Goal: Complete application form

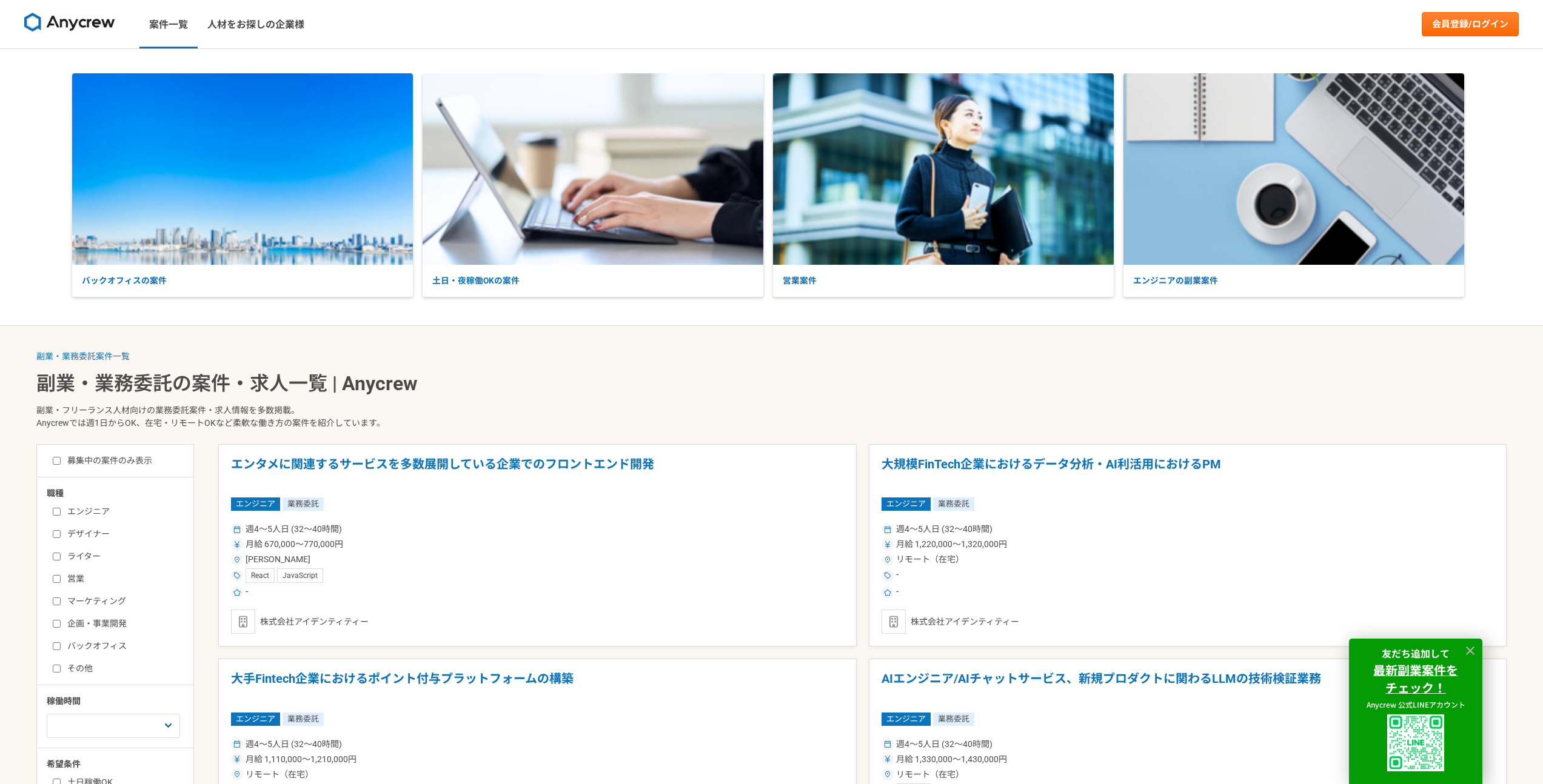
click at [55, 511] on input "エンジニア" at bounding box center [56, 511] width 8 height 8
checkbox input "true"
click at [1445, 28] on link "会員登録/ログイン" at bounding box center [1470, 24] width 97 height 24
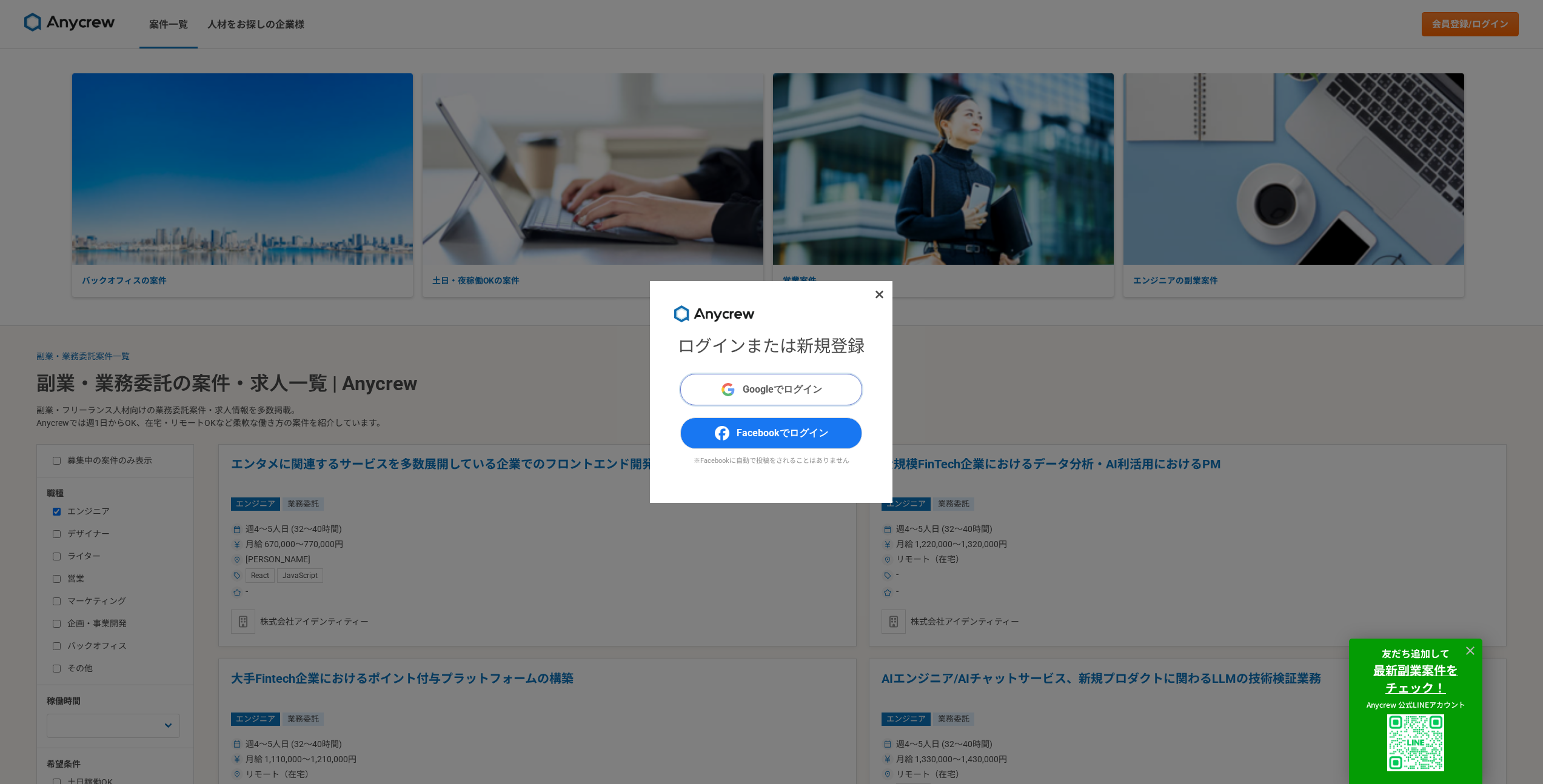
click at [781, 388] on span "Googleでログイン" at bounding box center [782, 390] width 79 height 15
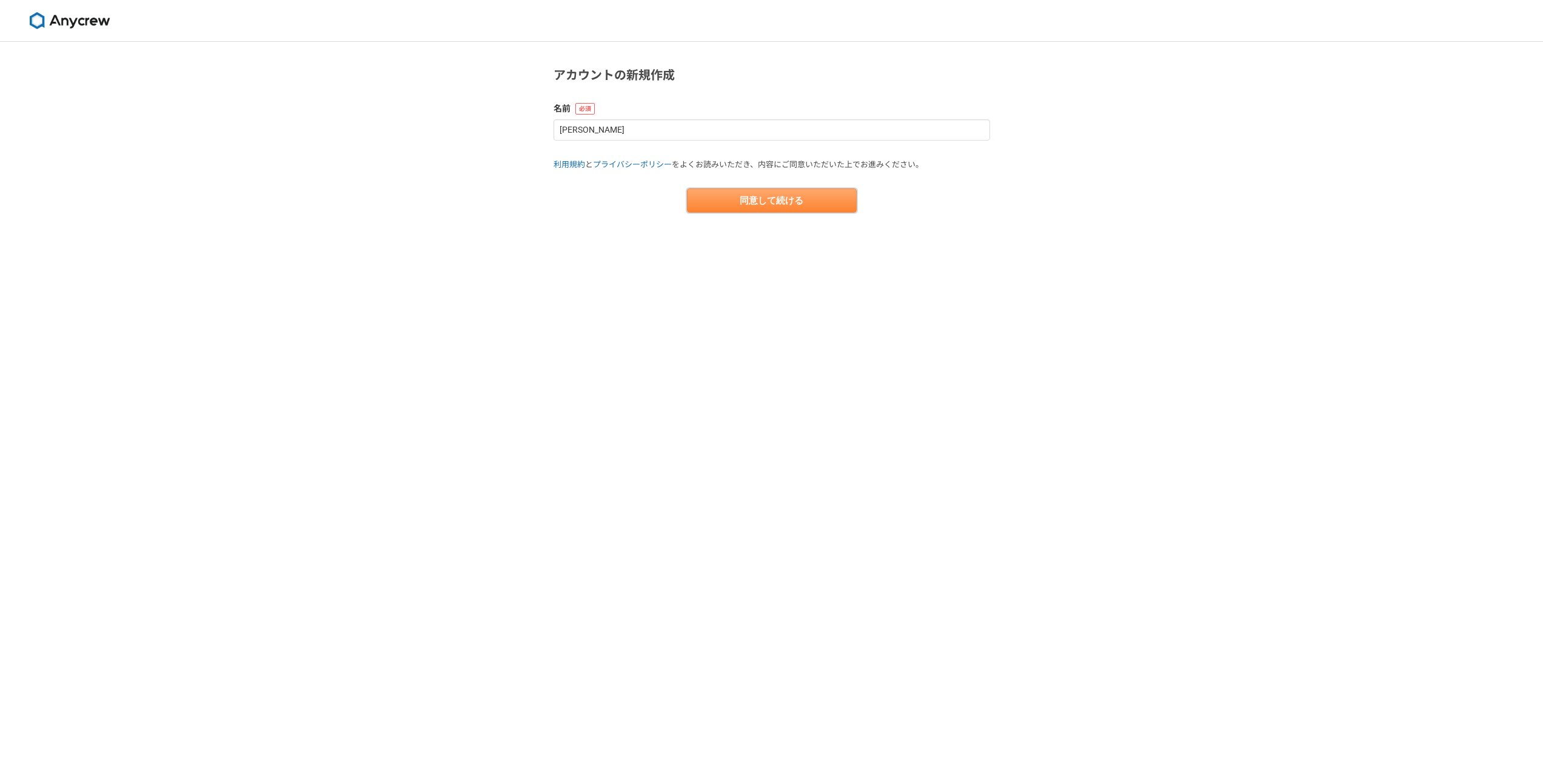
click at [767, 196] on button "同意して続ける" at bounding box center [772, 200] width 170 height 24
select select "13"
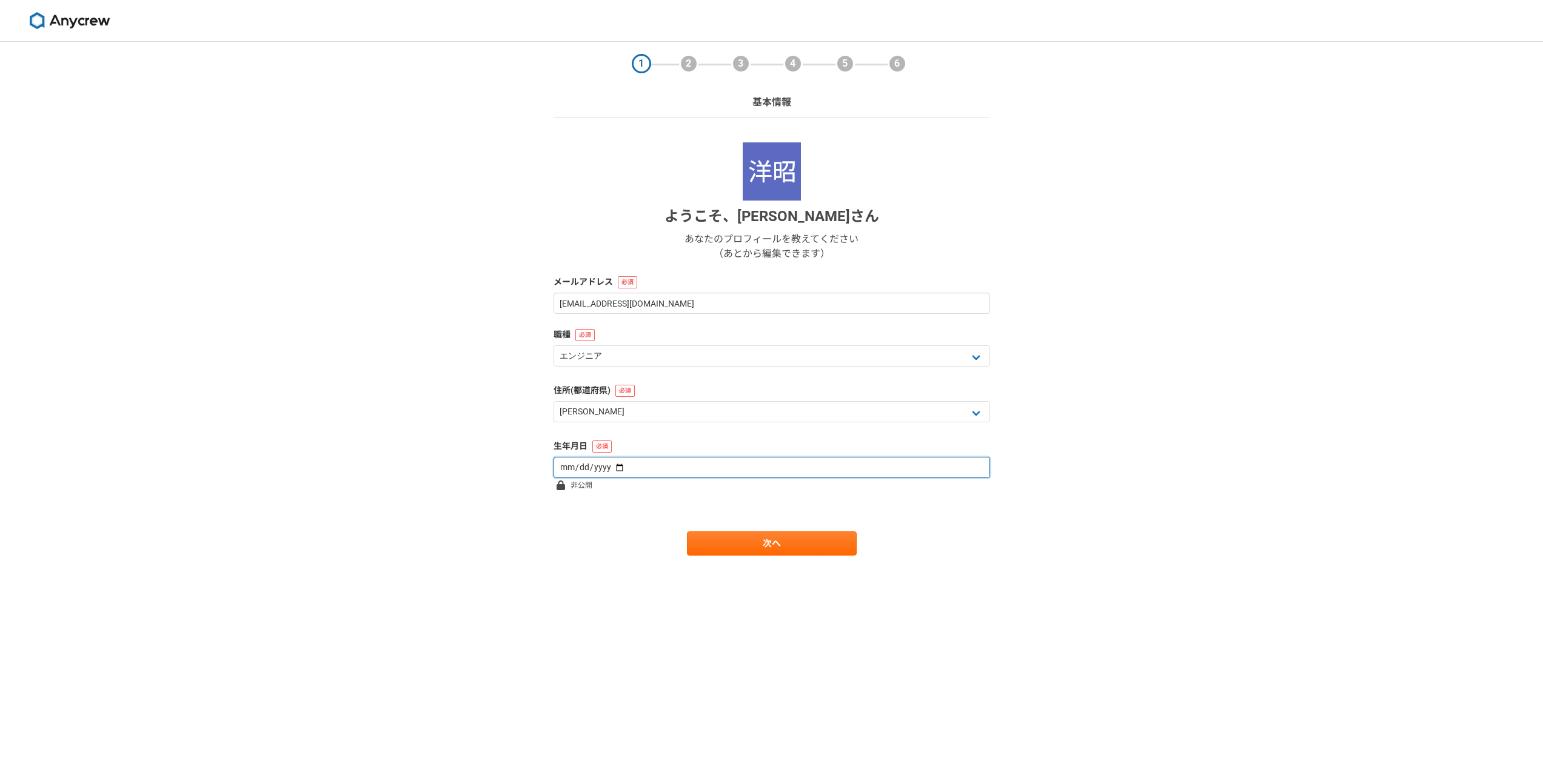
click at [663, 475] on input "date" at bounding box center [772, 467] width 437 height 21
type input "[DATE]"
click at [736, 534] on link "次へ" at bounding box center [772, 544] width 170 height 24
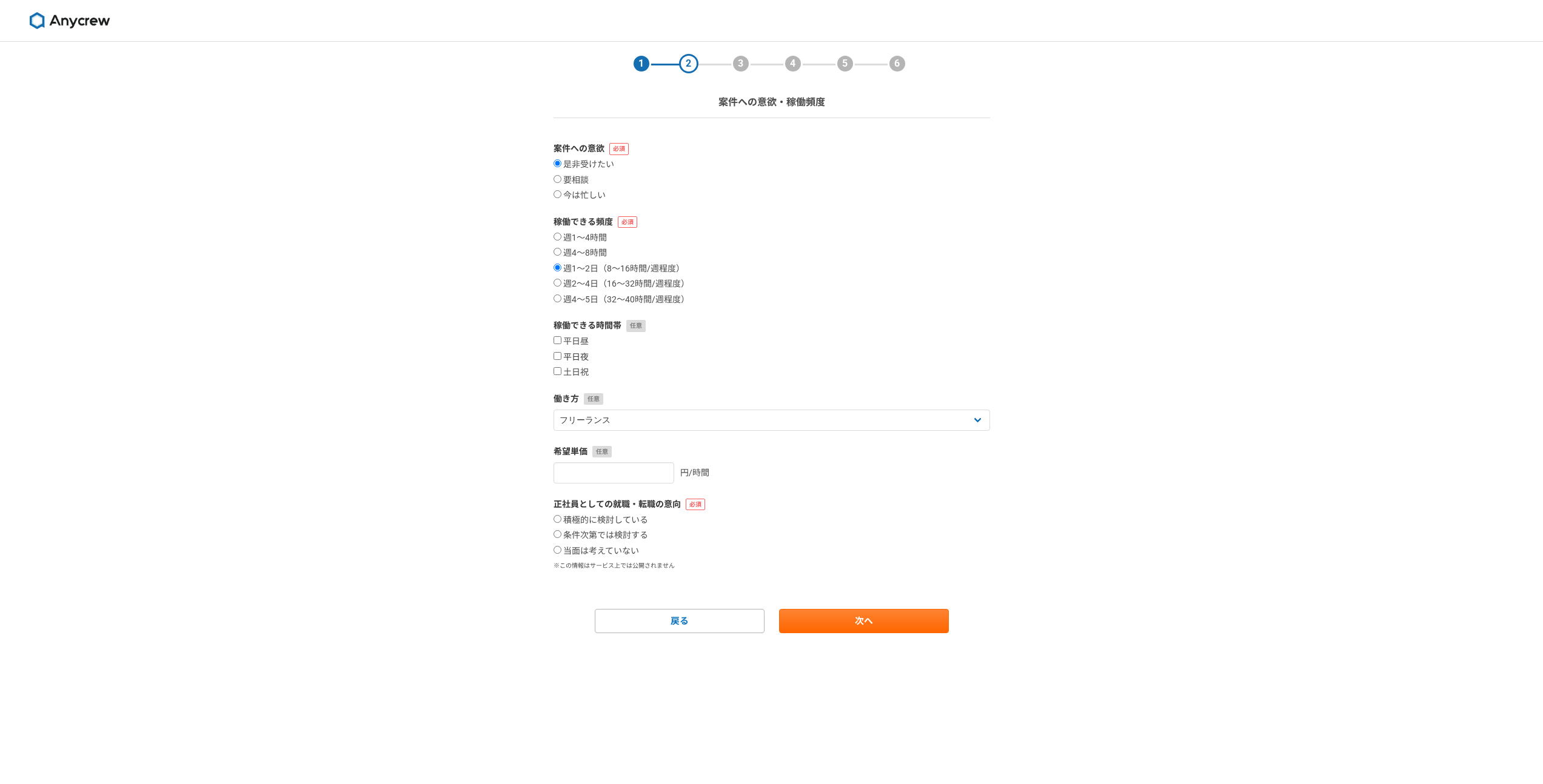
click at [556, 359] on input "平日夜" at bounding box center [558, 356] width 8 height 8
checkbox input "true"
click at [557, 372] on input "土日祝" at bounding box center [558, 371] width 8 height 8
checkbox input "true"
click at [581, 248] on label "週4〜8時間" at bounding box center [580, 253] width 53 height 11
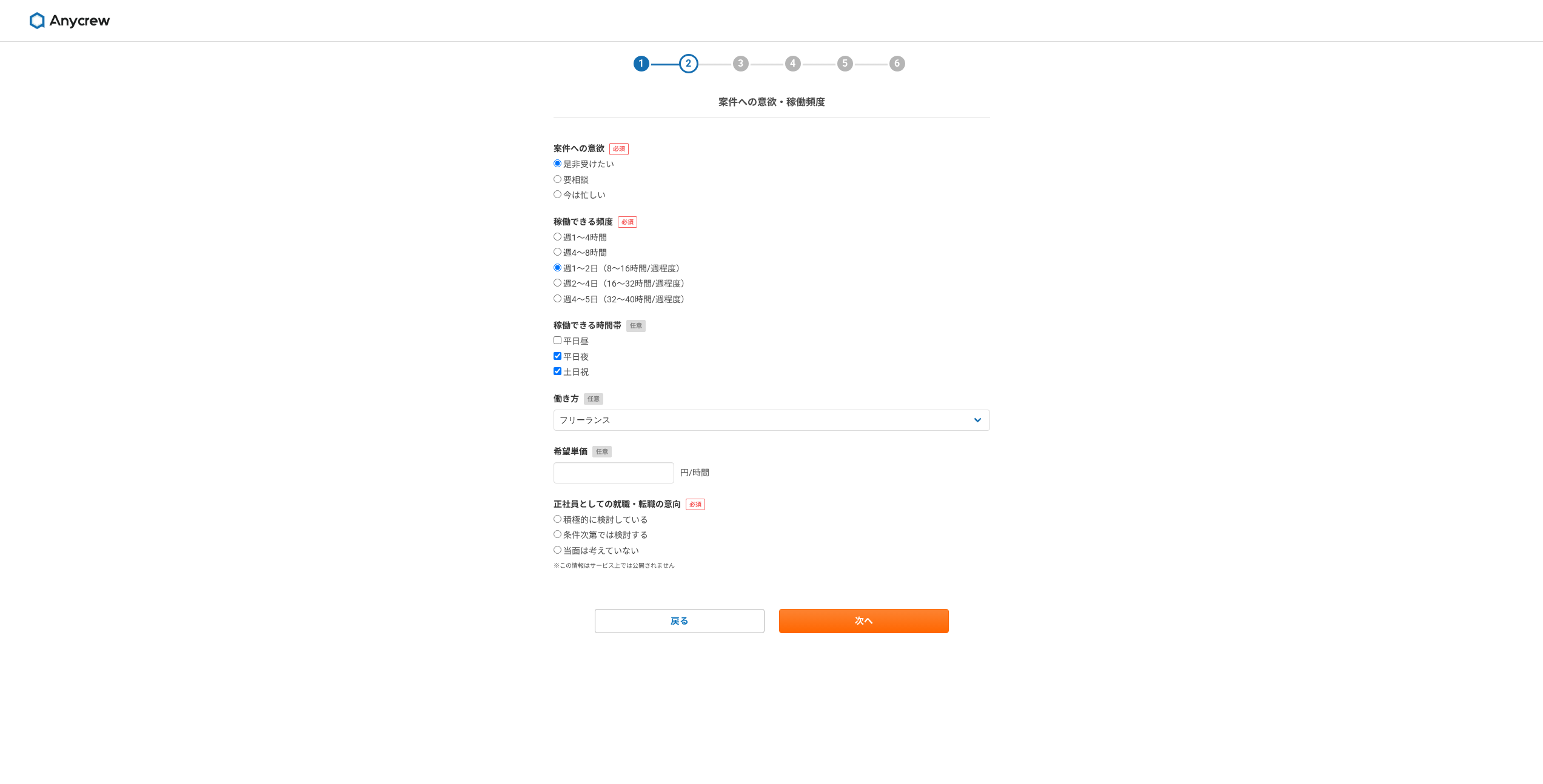
click at [561, 248] on input "週4〜8時間" at bounding box center [558, 251] width 8 height 8
radio input "true"
click at [640, 471] on input "number" at bounding box center [614, 473] width 121 height 21
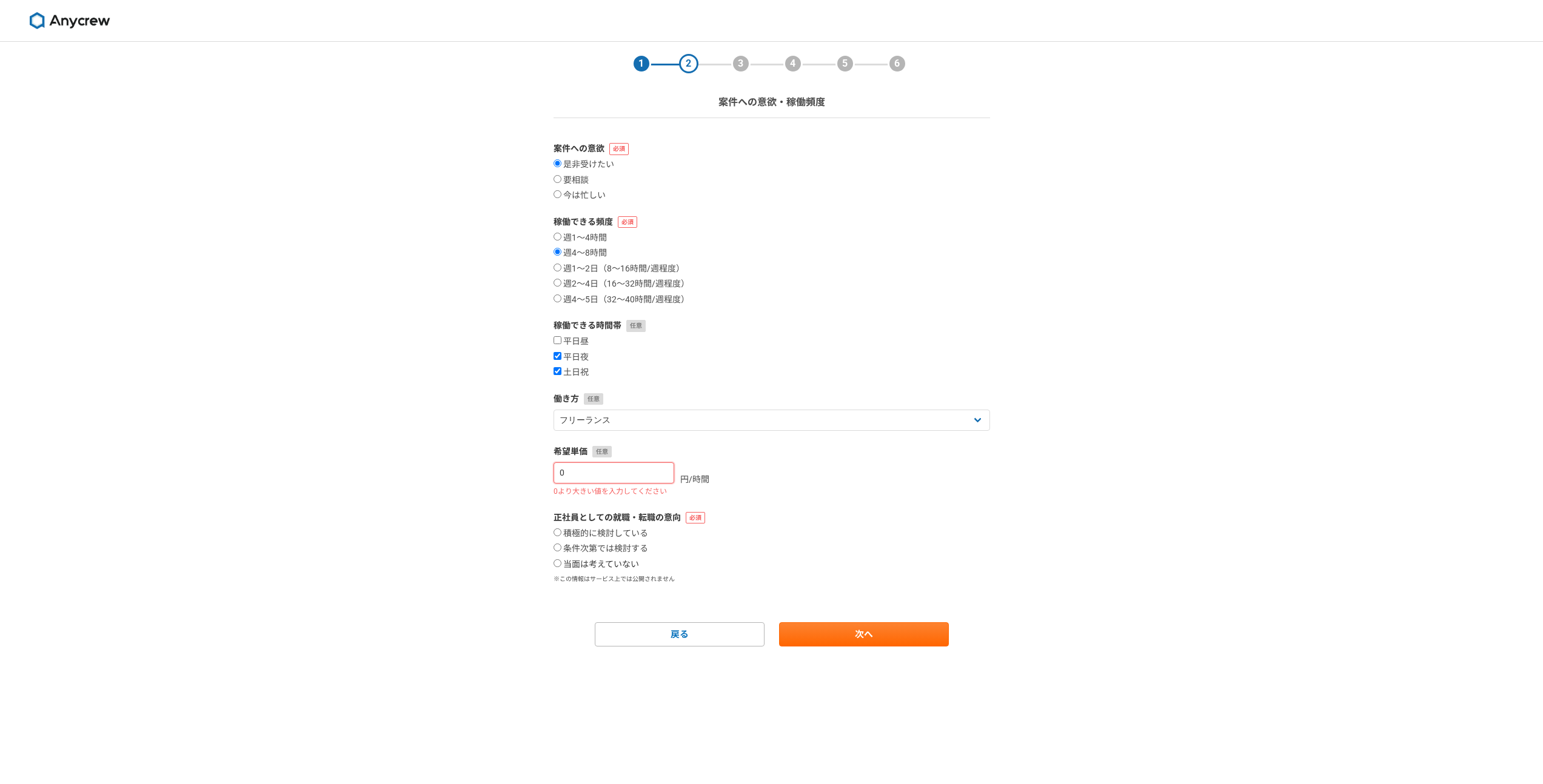
type input "0"
click at [617, 569] on label "当面は考えていない" at bounding box center [596, 565] width 85 height 11
click at [561, 568] on input "当面は考えていない" at bounding box center [558, 563] width 8 height 8
radio input "true"
drag, startPoint x: 616, startPoint y: 474, endPoint x: 437, endPoint y: 472, distance: 179.0
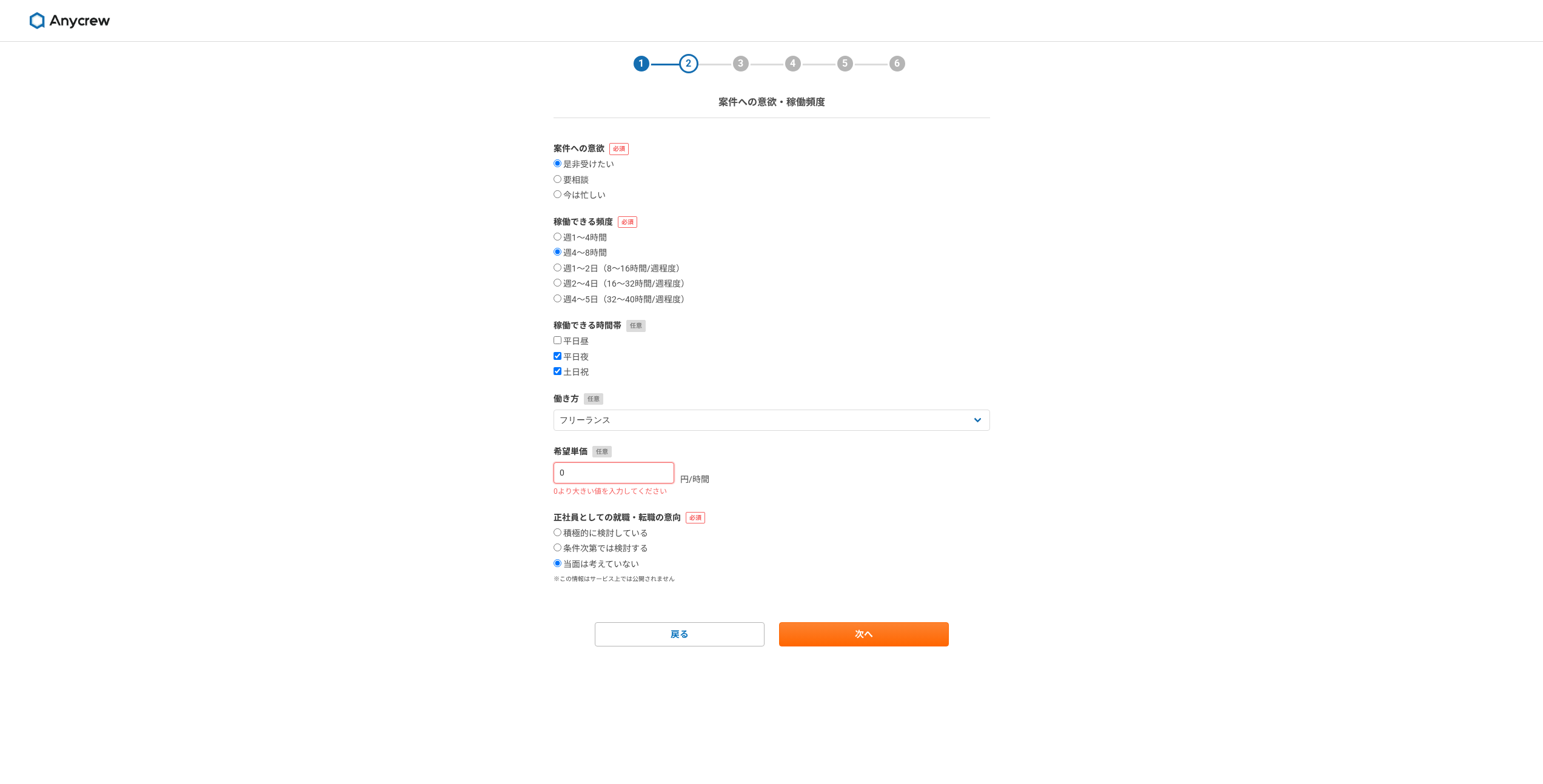
click at [437, 472] on div "1 2 3 4 5 6 案件への意欲・稼働頻度 案件への意欲 是非受けたい 要相談 今は忙しい 稼働できる頻度 週1〜4時間 週4〜8時間 週1〜2日（8〜1…" at bounding box center [771, 412] width 1543 height 742
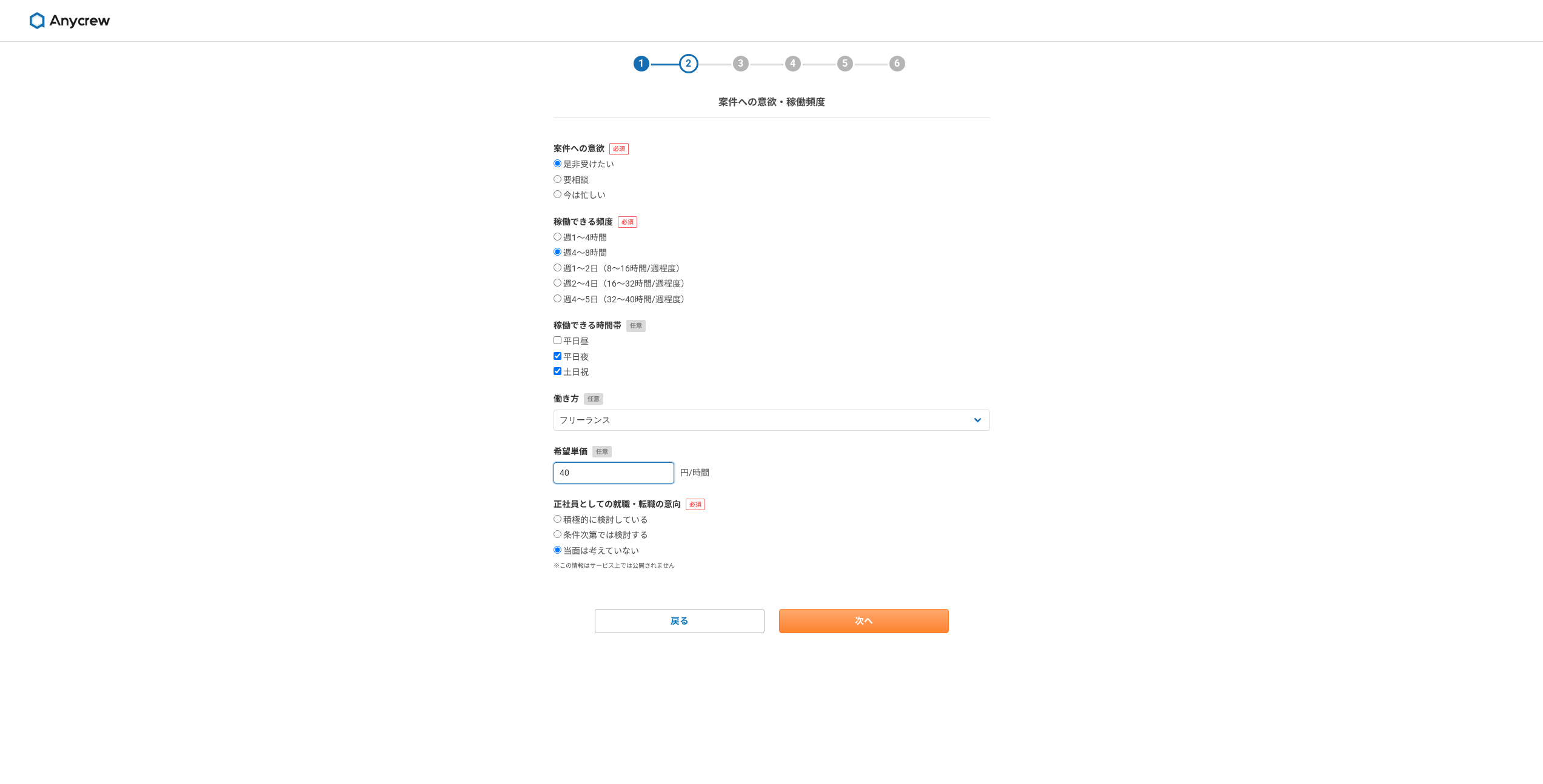
type input "4"
type input "5000"
click at [915, 624] on link "次へ" at bounding box center [864, 621] width 170 height 24
select select
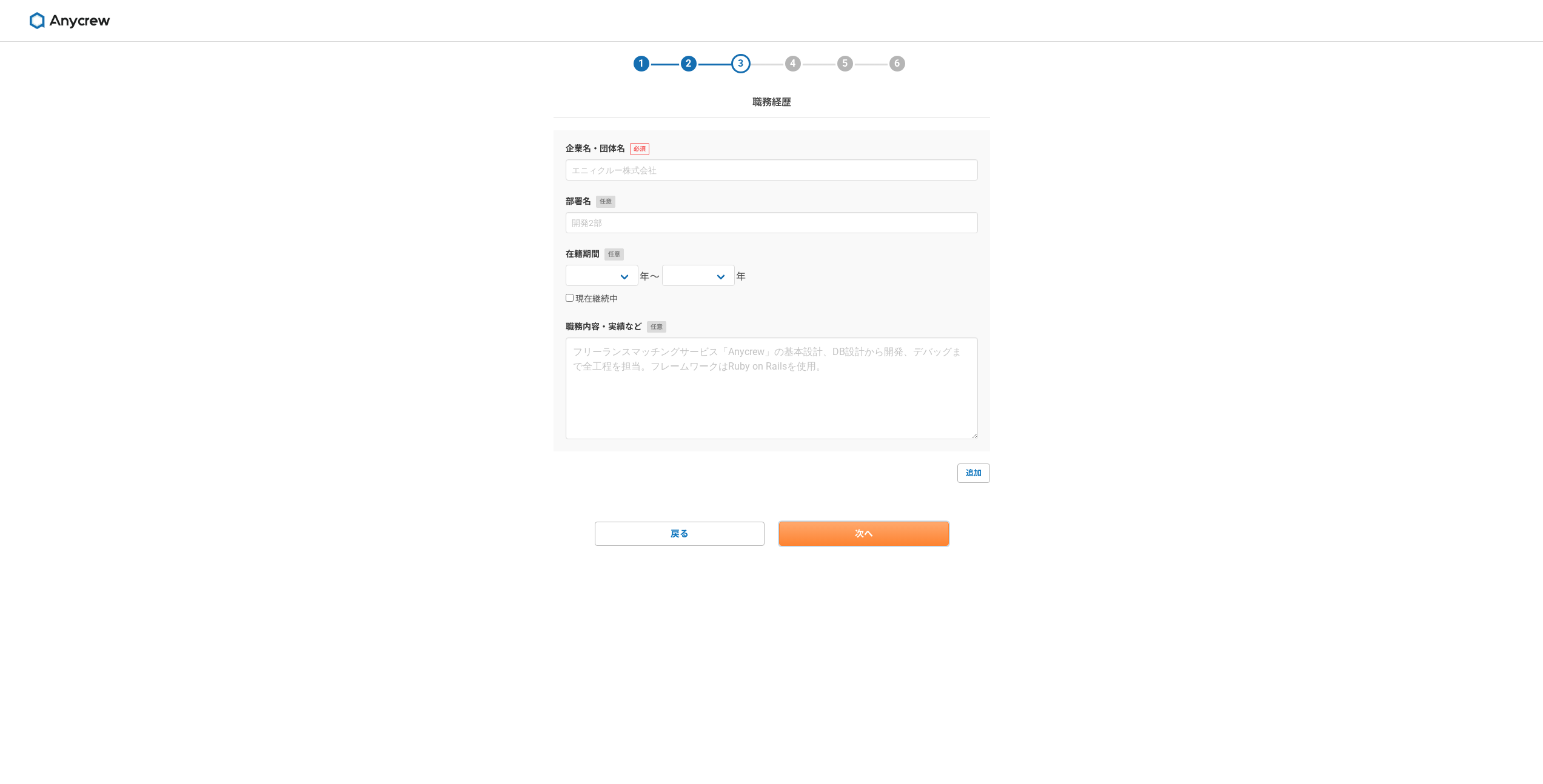
click at [840, 542] on link "次へ" at bounding box center [864, 533] width 170 height 24
